Goal: Task Accomplishment & Management: Manage account settings

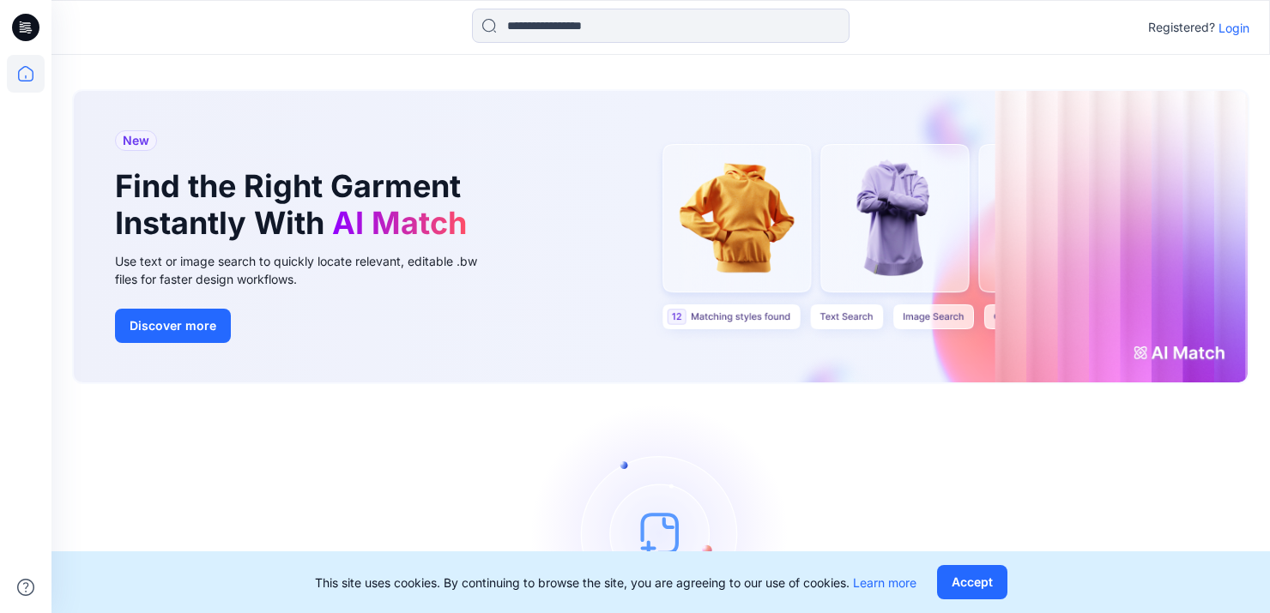
click at [1231, 24] on p "Login" at bounding box center [1233, 28] width 31 height 18
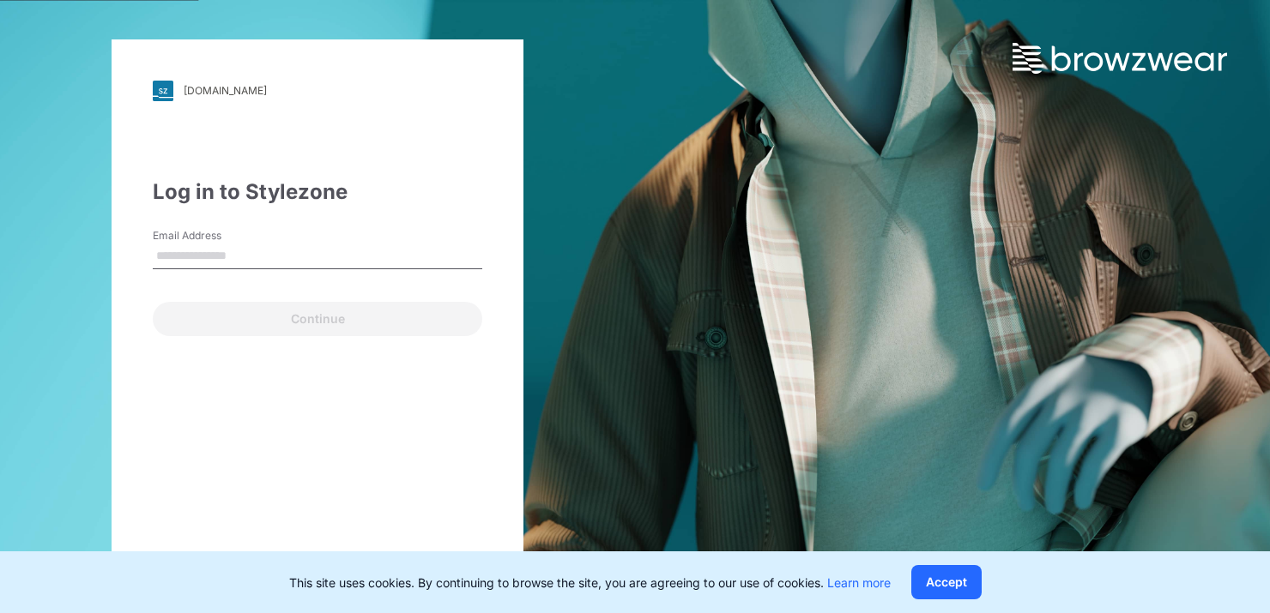
type input "**********"
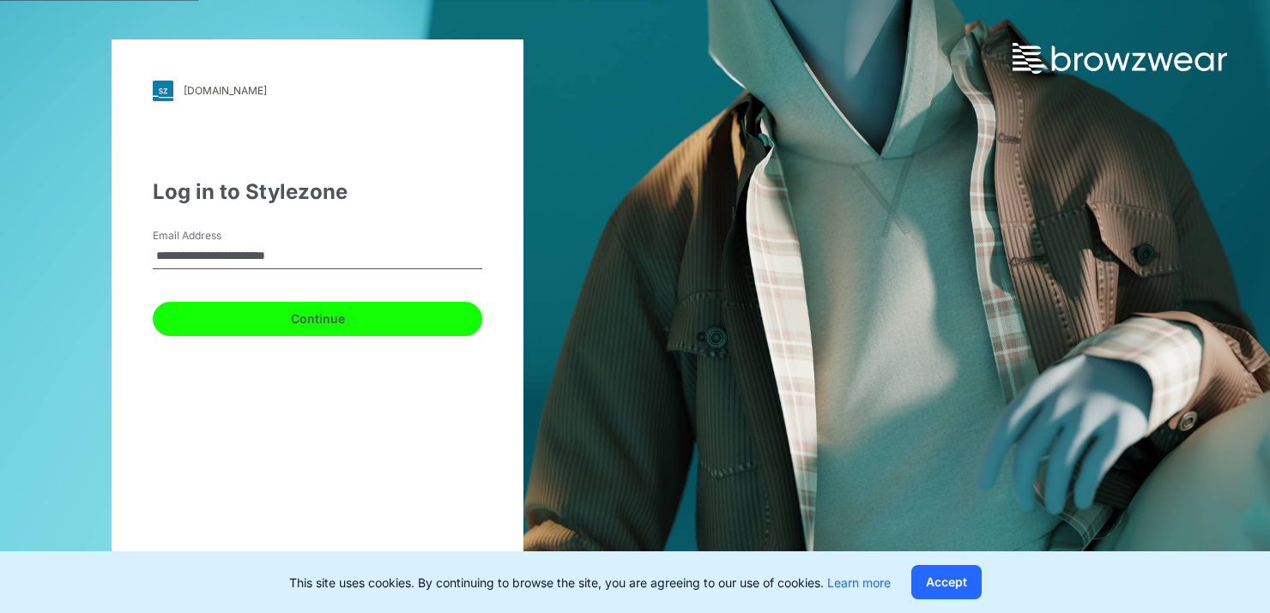
click at [339, 317] on button "Continue" at bounding box center [317, 319] width 329 height 34
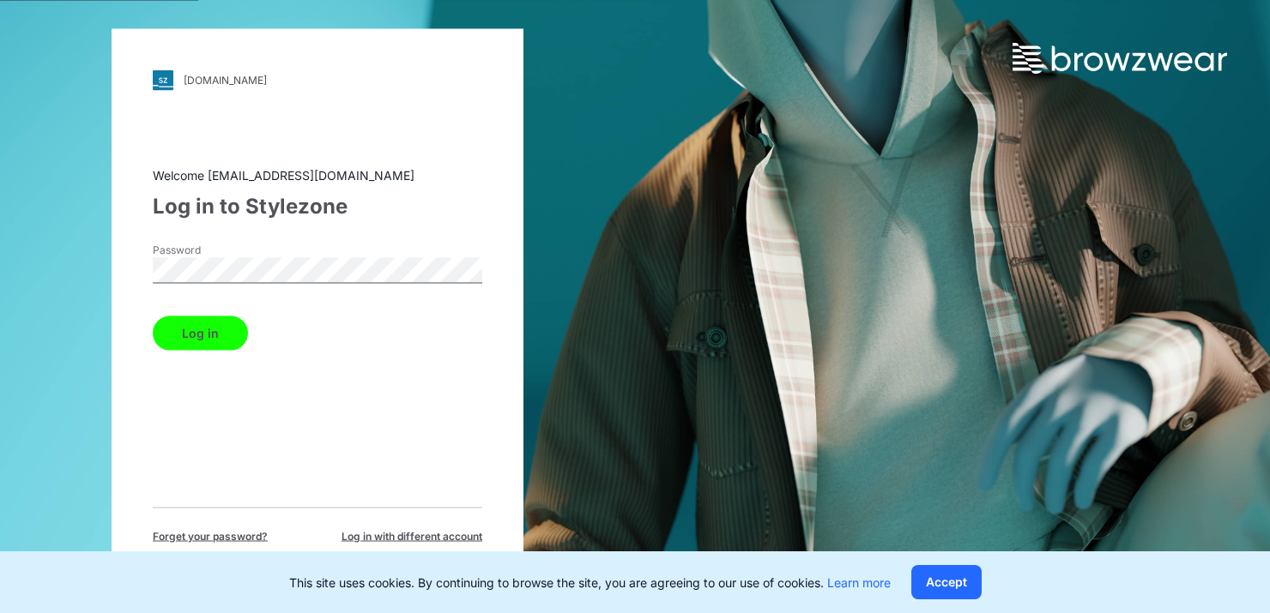
click at [224, 320] on button "Log in" at bounding box center [200, 333] width 95 height 34
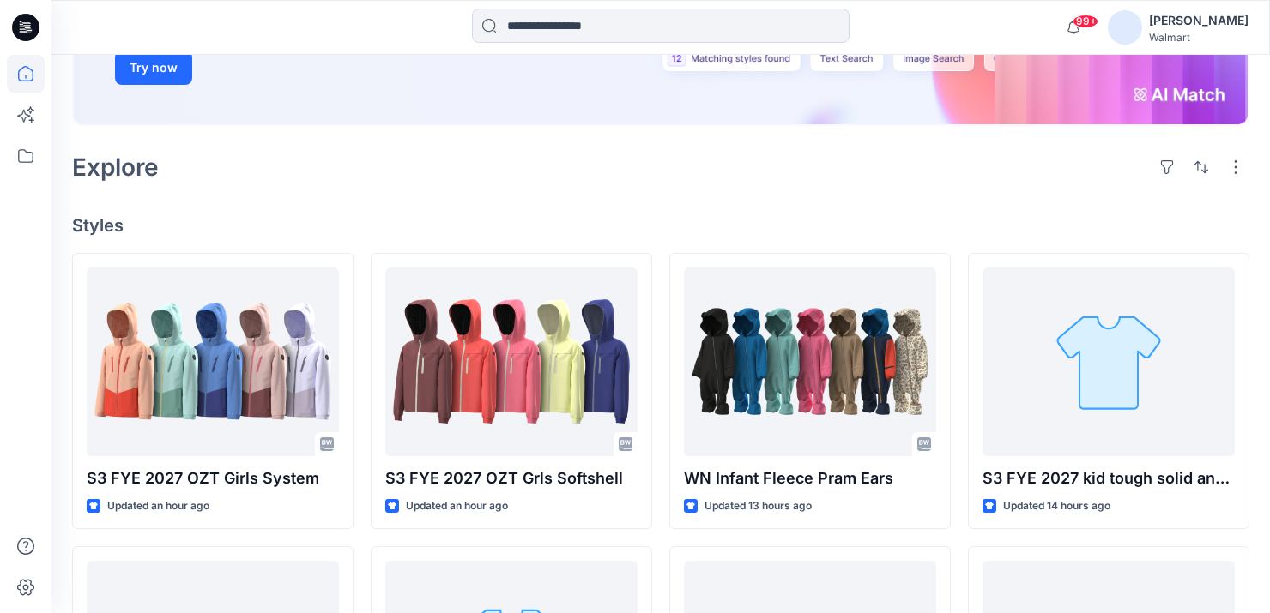
scroll to position [319, 0]
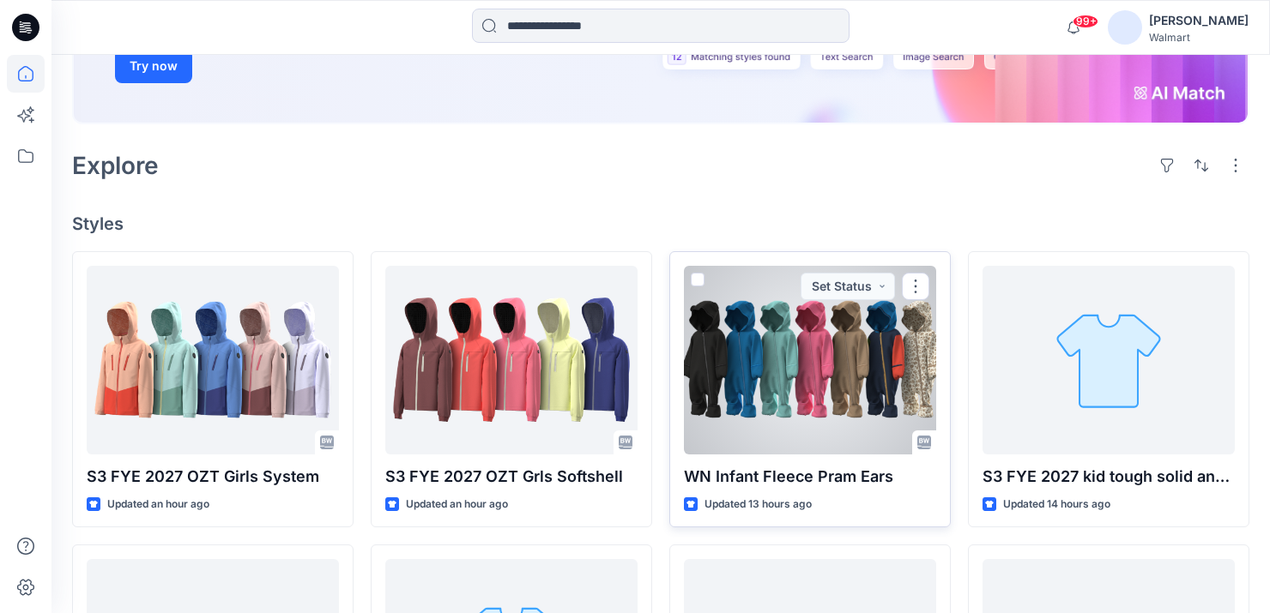
click at [815, 356] on div at bounding box center [810, 360] width 252 height 189
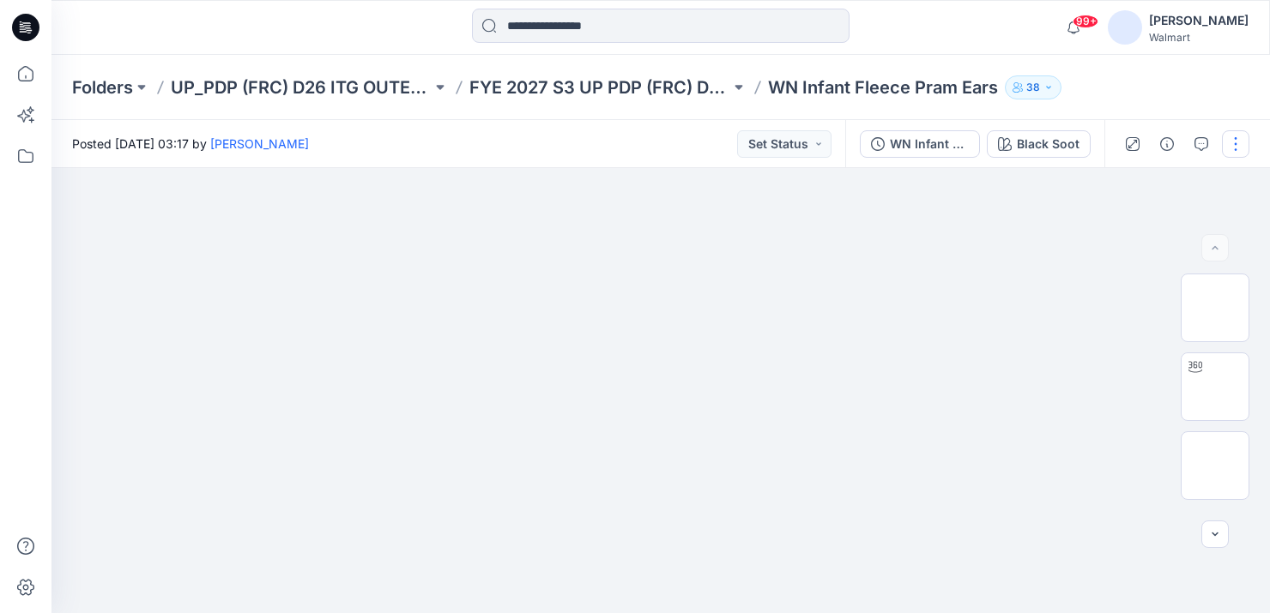
click at [1232, 145] on button "button" at bounding box center [1235, 143] width 27 height 27
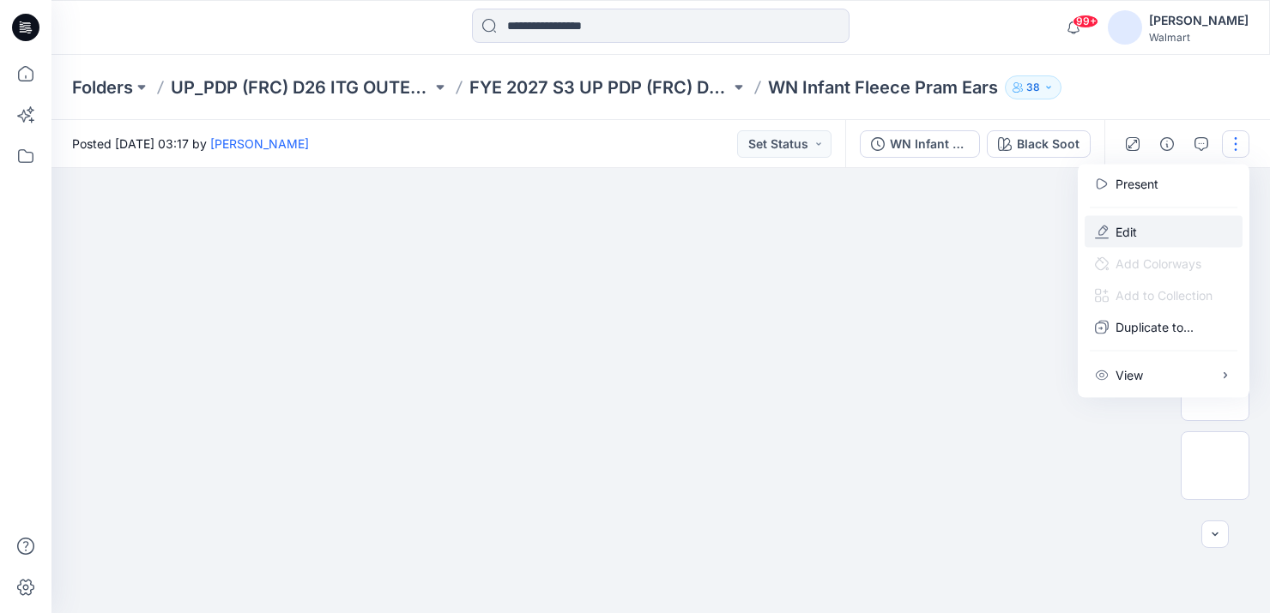
click at [1138, 227] on button "Edit" at bounding box center [1163, 232] width 158 height 32
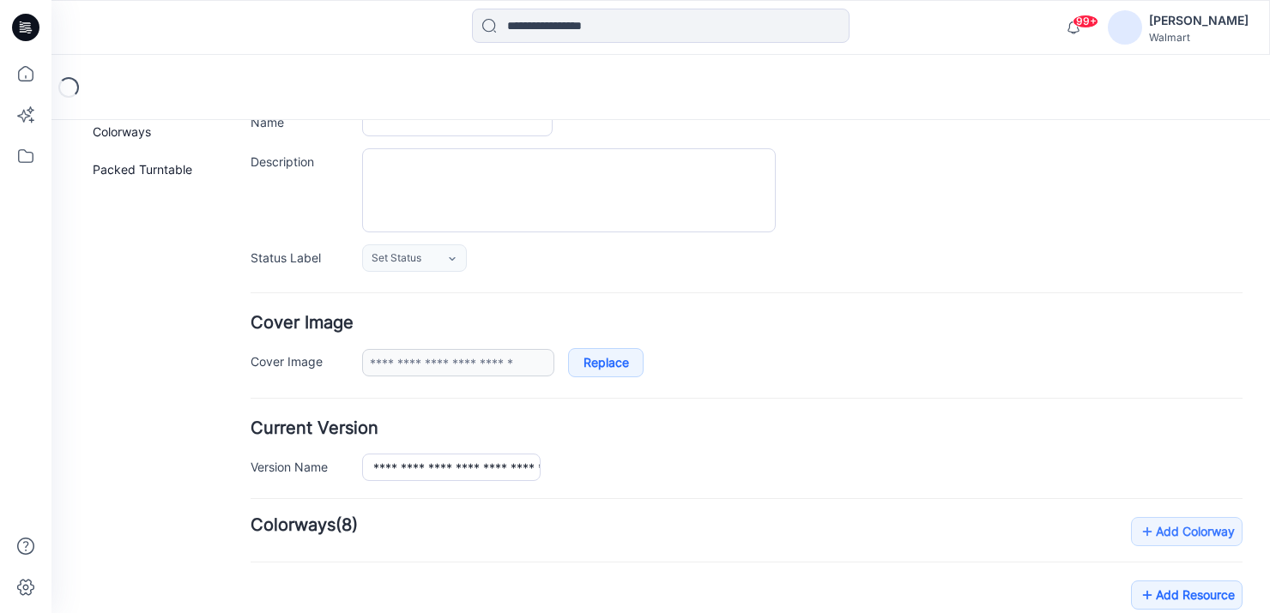
type input "**********"
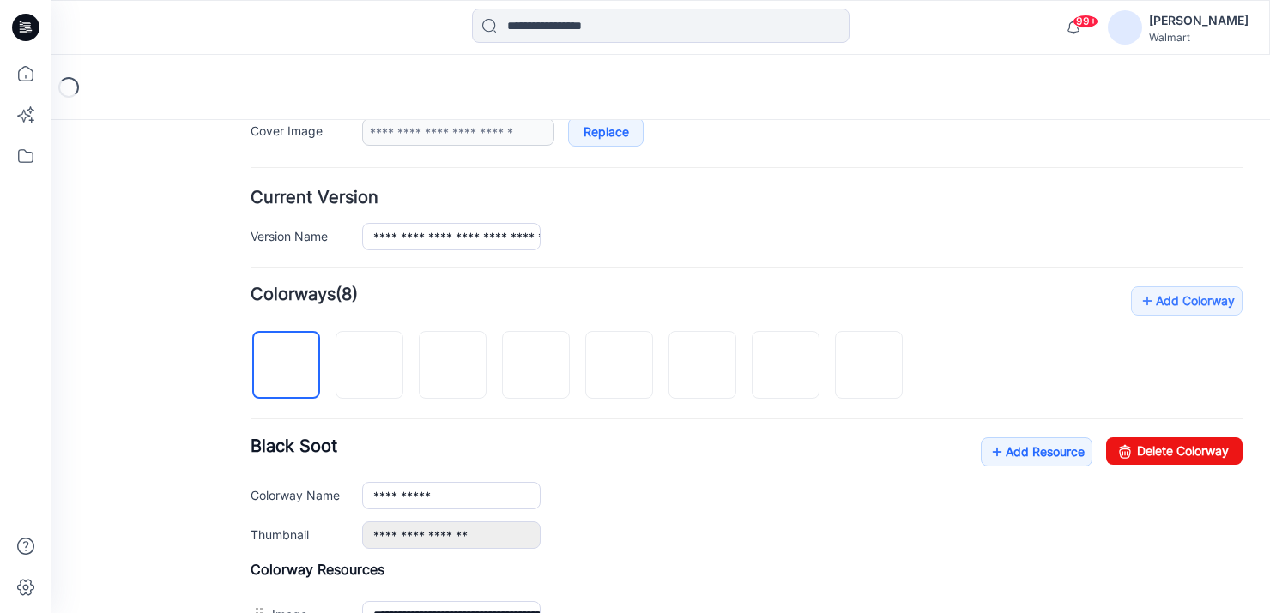
scroll to position [371, 0]
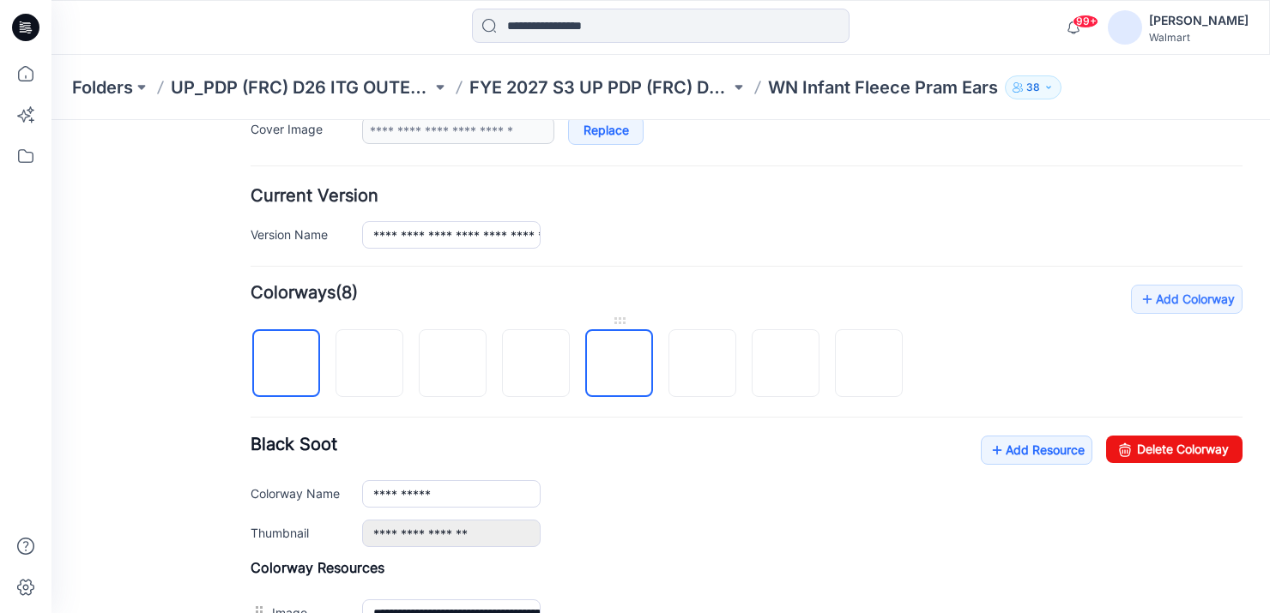
click at [619, 365] on img at bounding box center [619, 365] width 0 height 0
click at [1193, 451] on link "Delete Colorway" at bounding box center [1174, 449] width 136 height 27
type input "**********"
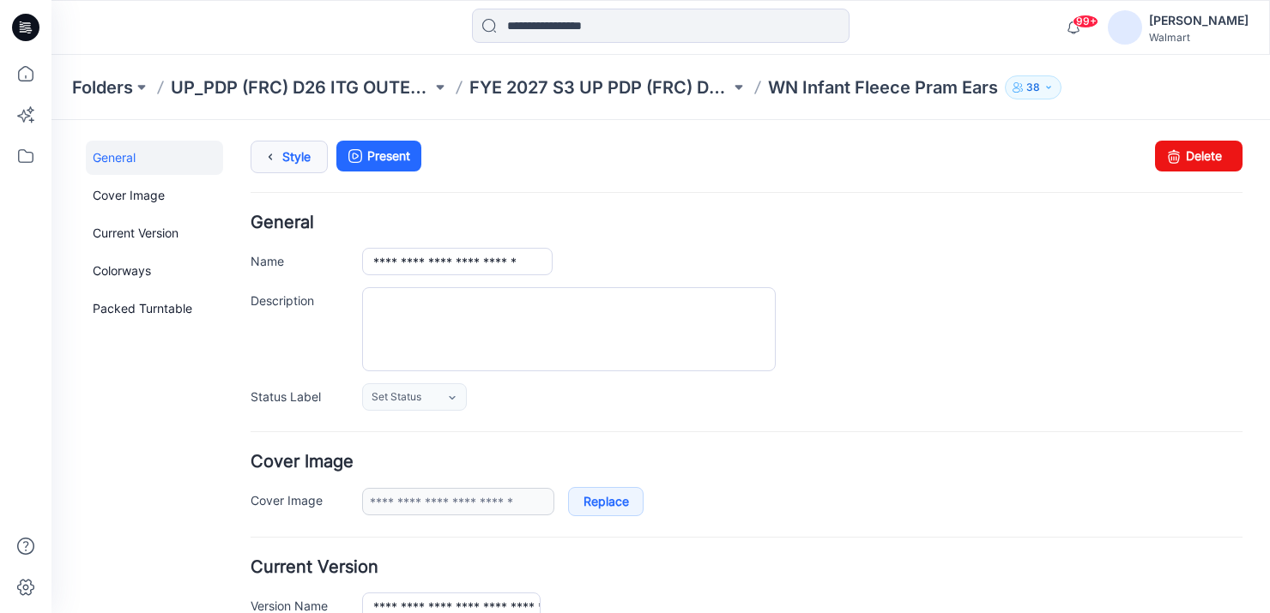
click at [269, 145] on icon at bounding box center [270, 157] width 24 height 31
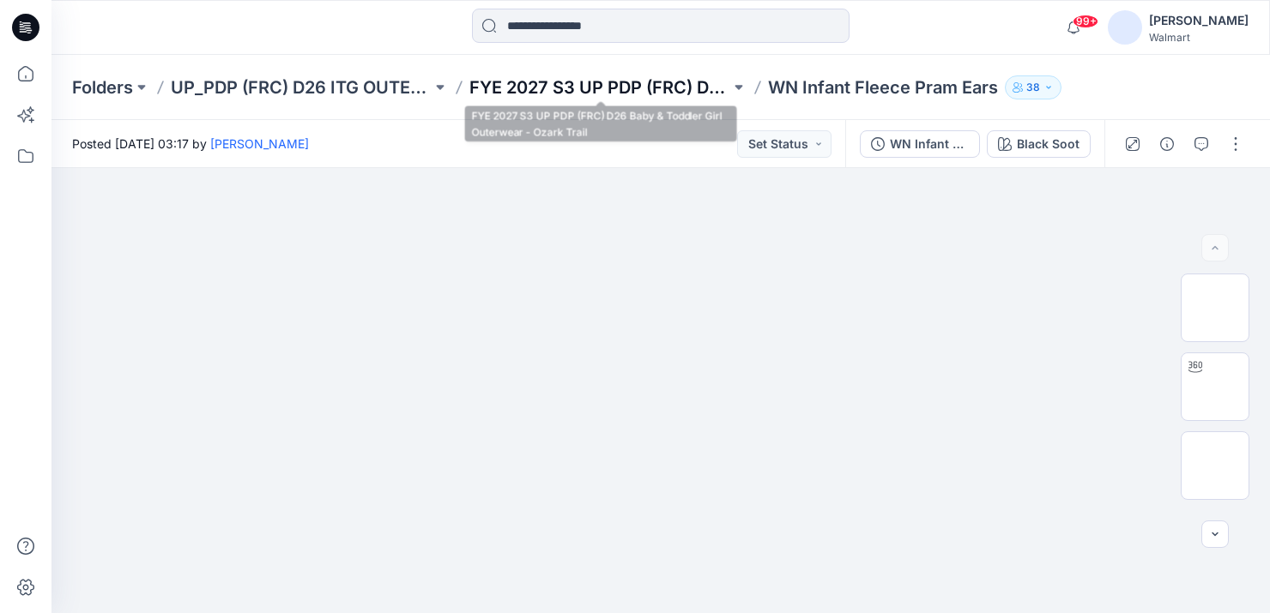
click at [671, 88] on p "FYE 2027 S3 UP PDP (FRC) D26 Baby & Toddler Girl Outerwear - Ozark Trail" at bounding box center [599, 87] width 261 height 24
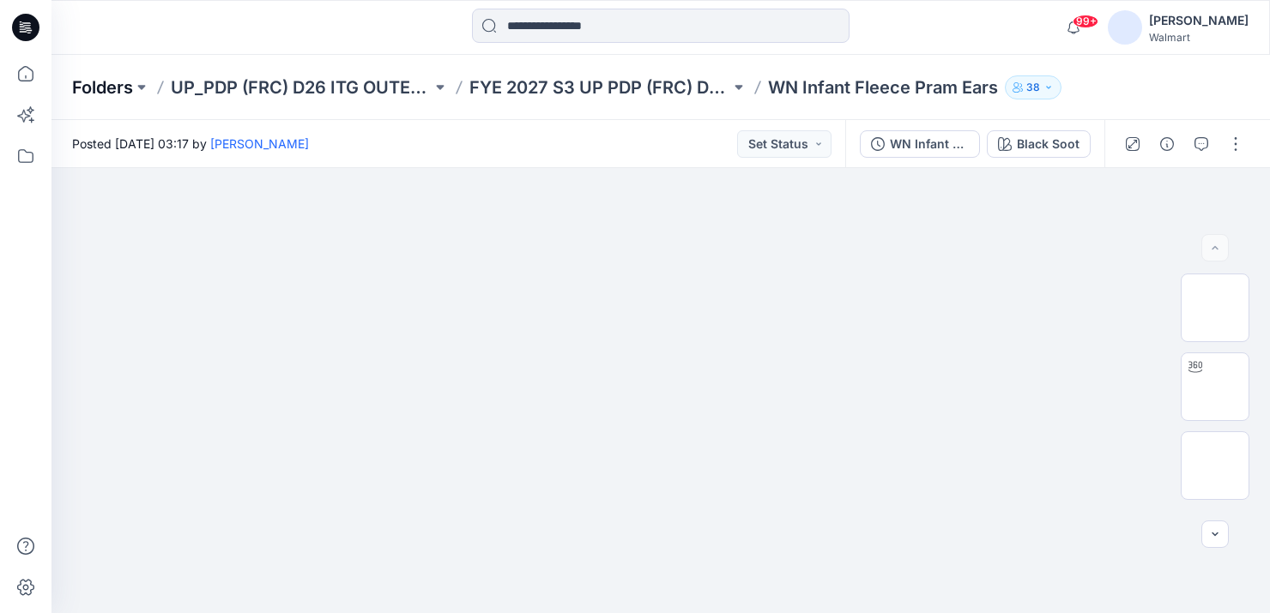
click at [74, 78] on p "Folders" at bounding box center [102, 87] width 61 height 24
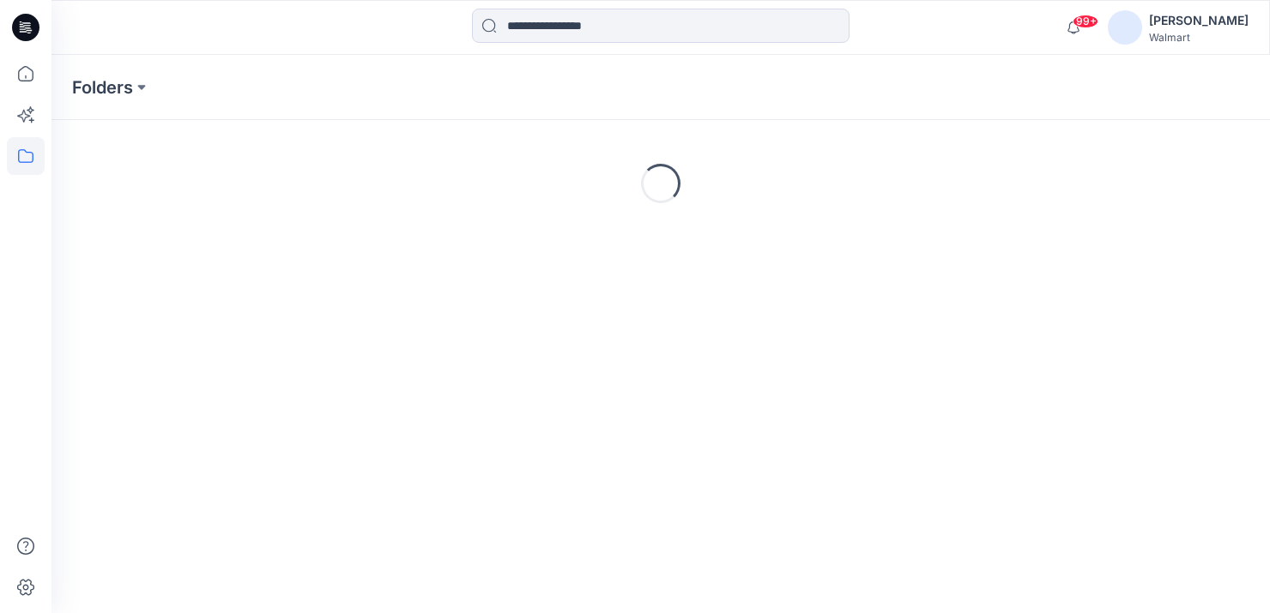
click at [33, 37] on icon at bounding box center [25, 27] width 27 height 27
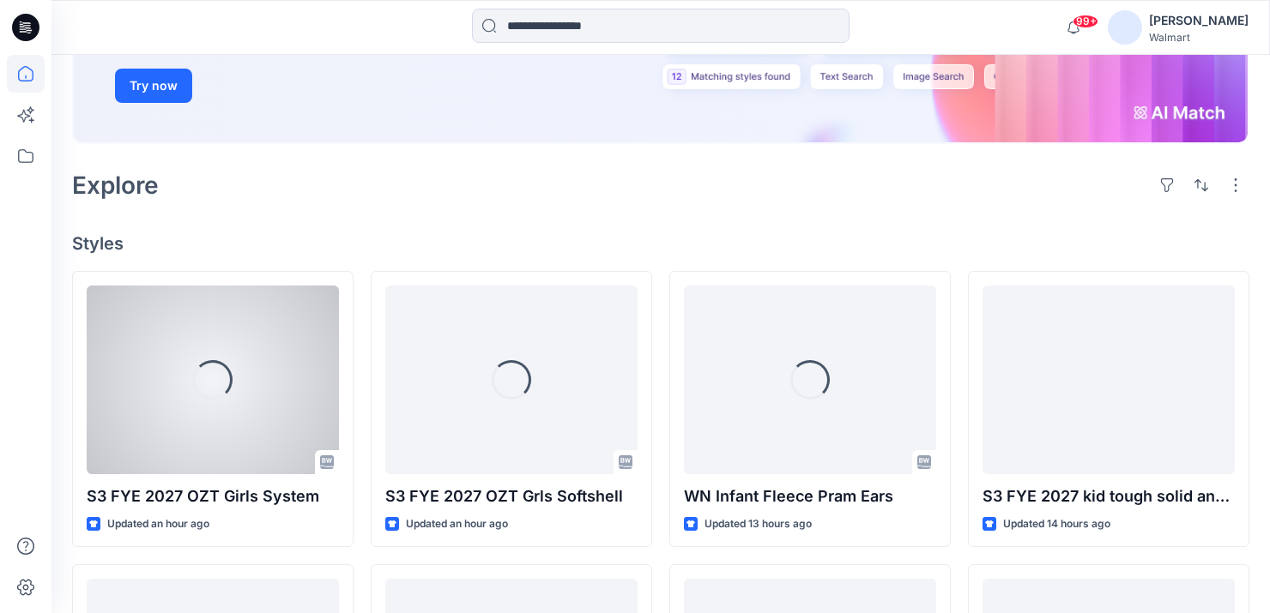
scroll to position [308, 0]
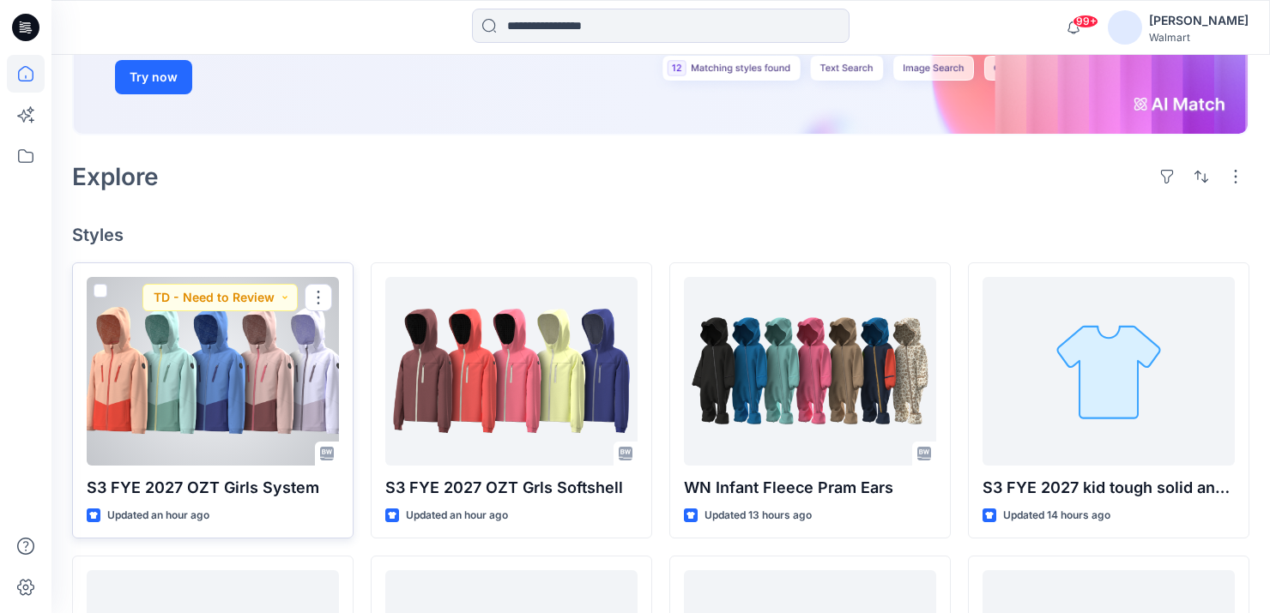
click at [206, 389] on div at bounding box center [213, 371] width 252 height 189
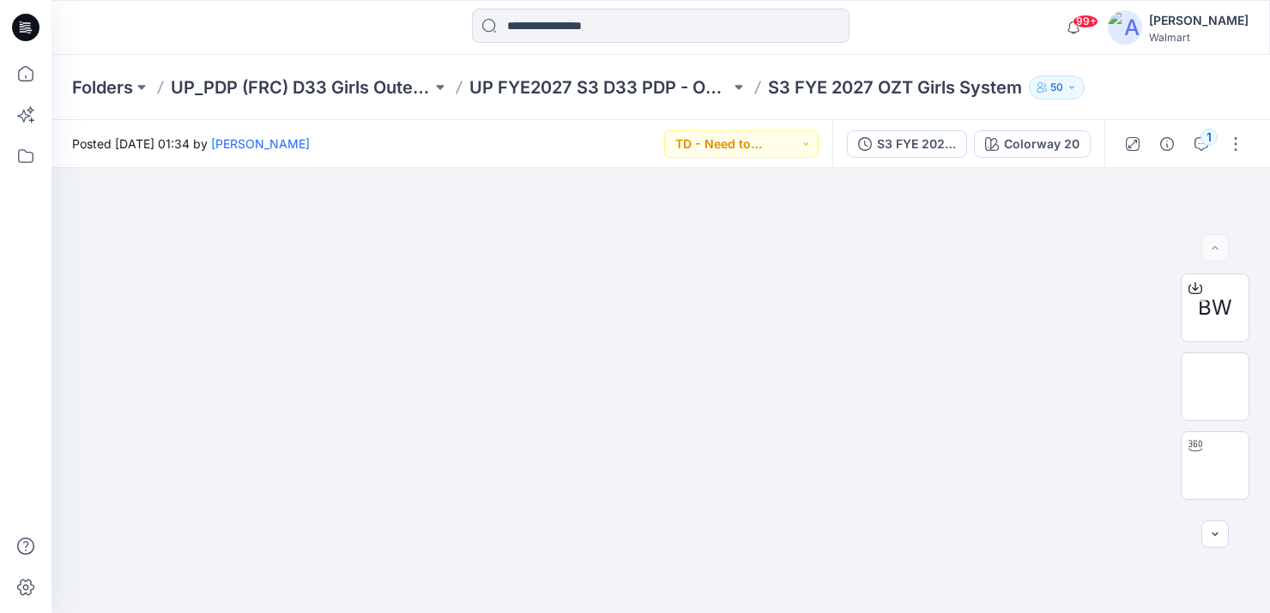
click at [16, 22] on icon at bounding box center [25, 27] width 27 height 27
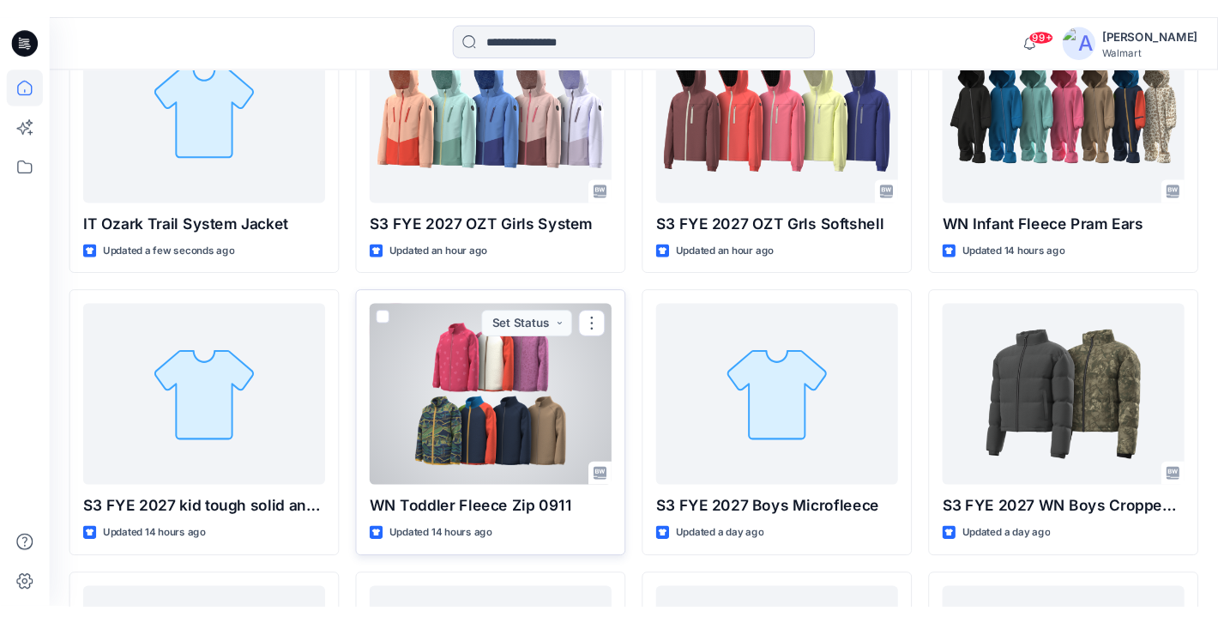
scroll to position [577, 0]
